Goal: Task Accomplishment & Management: Complete application form

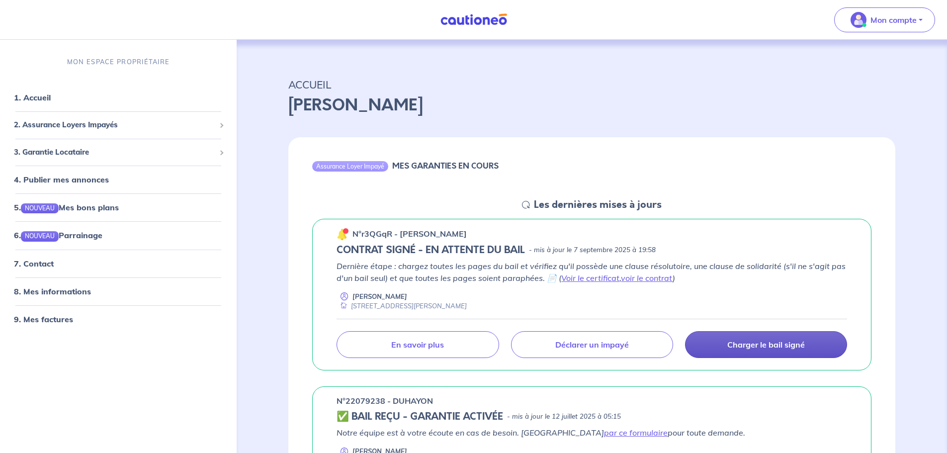
click at [735, 348] on p "Charger le bail signé" at bounding box center [766, 344] width 78 height 10
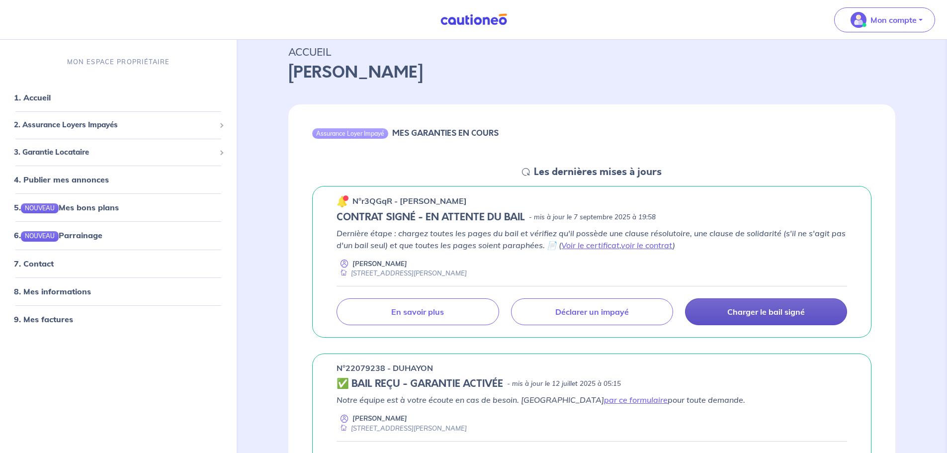
scroll to position [50, 0]
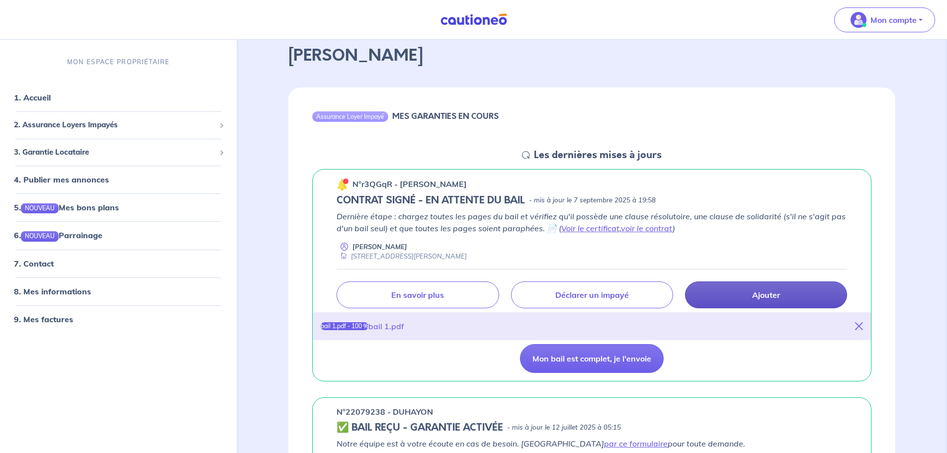
click at [749, 296] on link "Ajouter" at bounding box center [766, 294] width 162 height 27
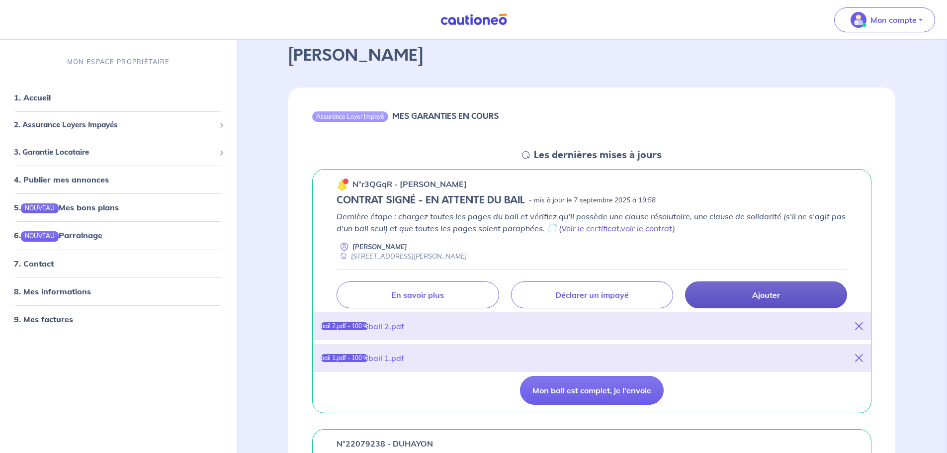
click at [755, 295] on p "Ajouter" at bounding box center [766, 295] width 28 height 10
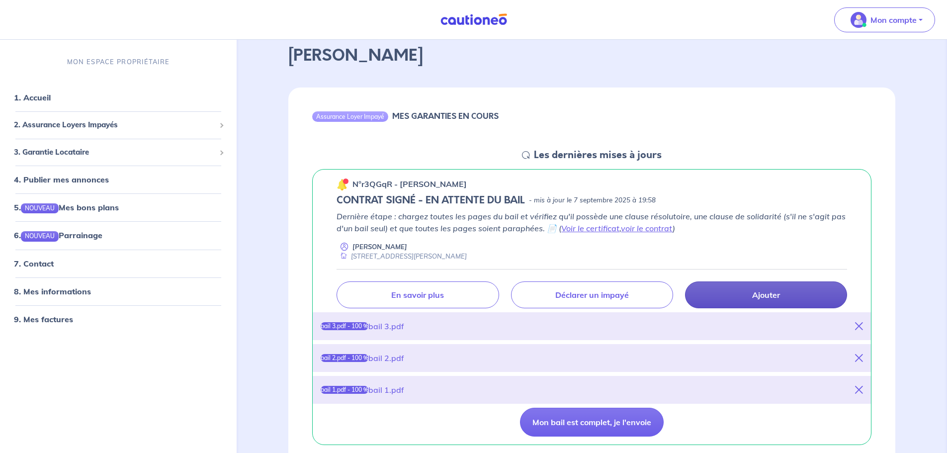
click at [748, 290] on link "Ajouter" at bounding box center [766, 294] width 162 height 27
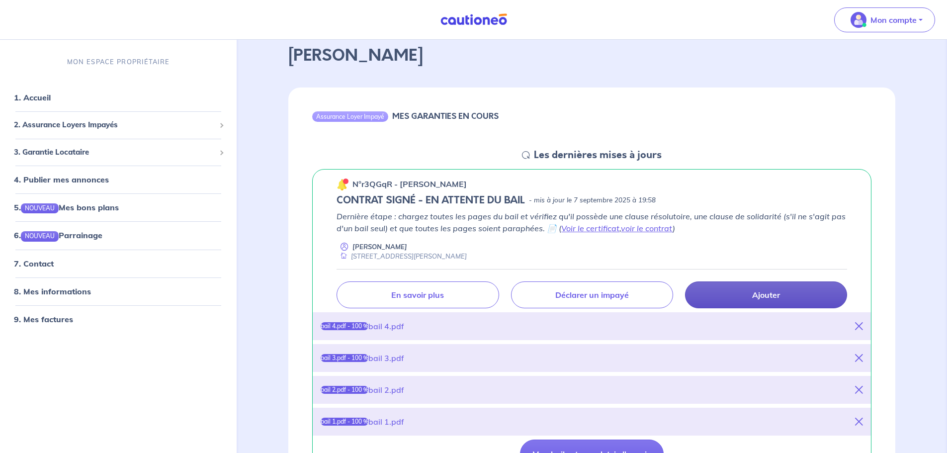
click at [732, 293] on link "Ajouter" at bounding box center [766, 294] width 162 height 27
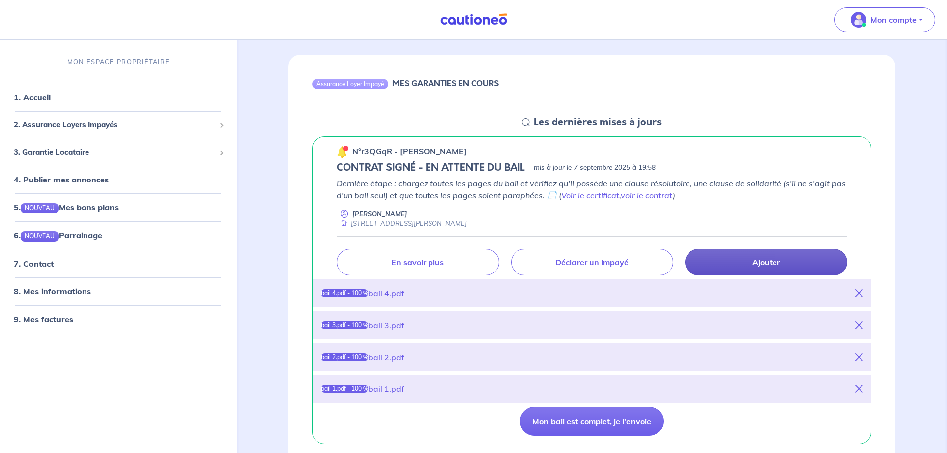
scroll to position [99, 0]
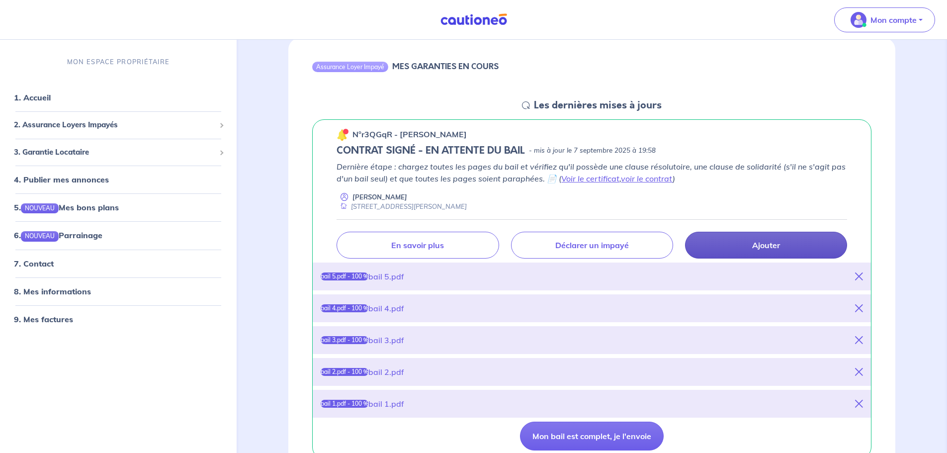
click at [802, 244] on link "Ajouter" at bounding box center [766, 245] width 162 height 27
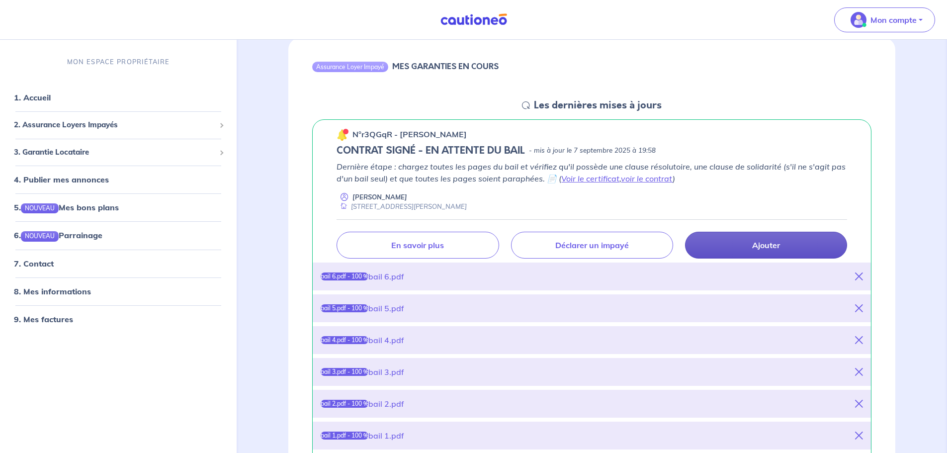
click at [709, 252] on link "Ajouter" at bounding box center [766, 245] width 162 height 27
click at [713, 254] on link "Ajouter" at bounding box center [766, 245] width 162 height 27
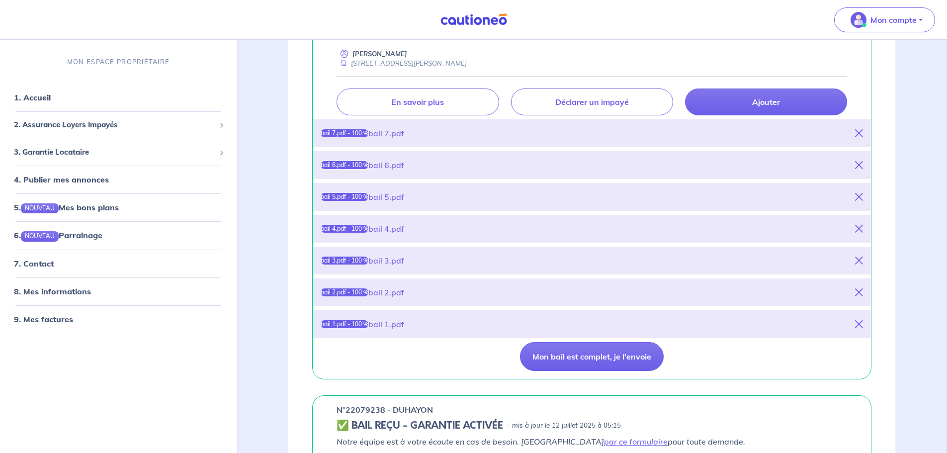
scroll to position [298, 0]
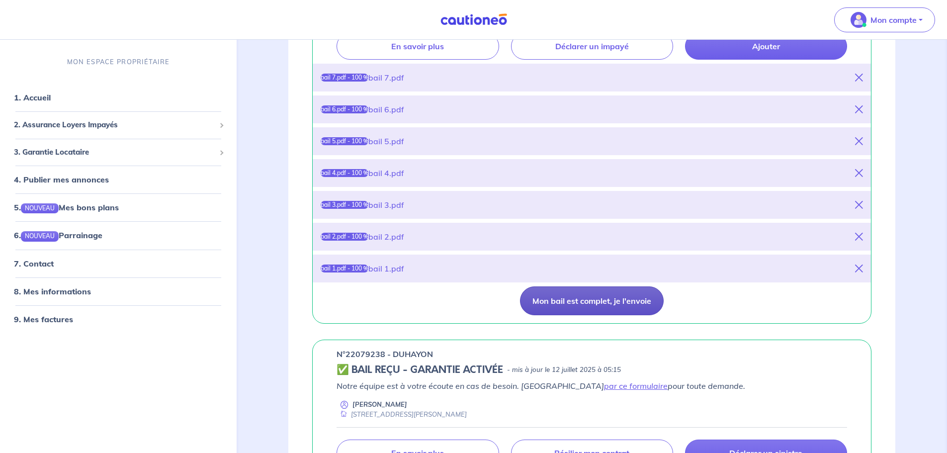
click at [551, 304] on button "Mon bail est complet, je l'envoie" at bounding box center [592, 300] width 144 height 29
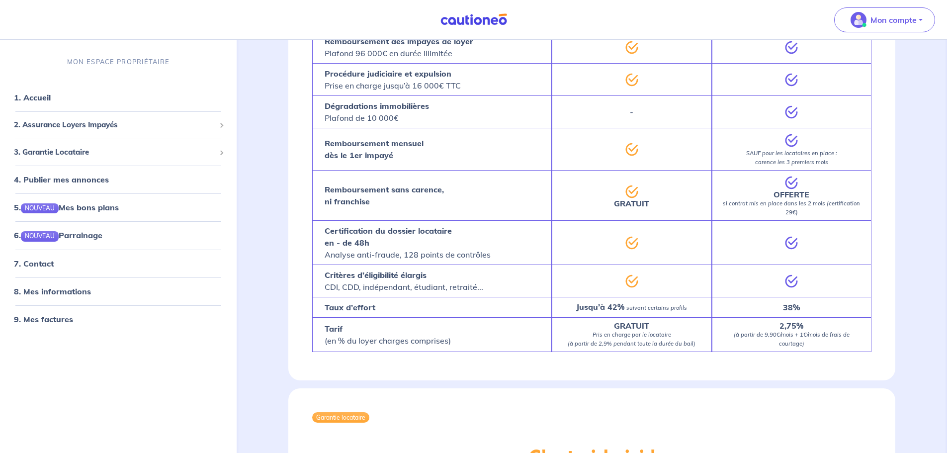
scroll to position [845, 0]
